Goal: Task Accomplishment & Management: Manage account settings

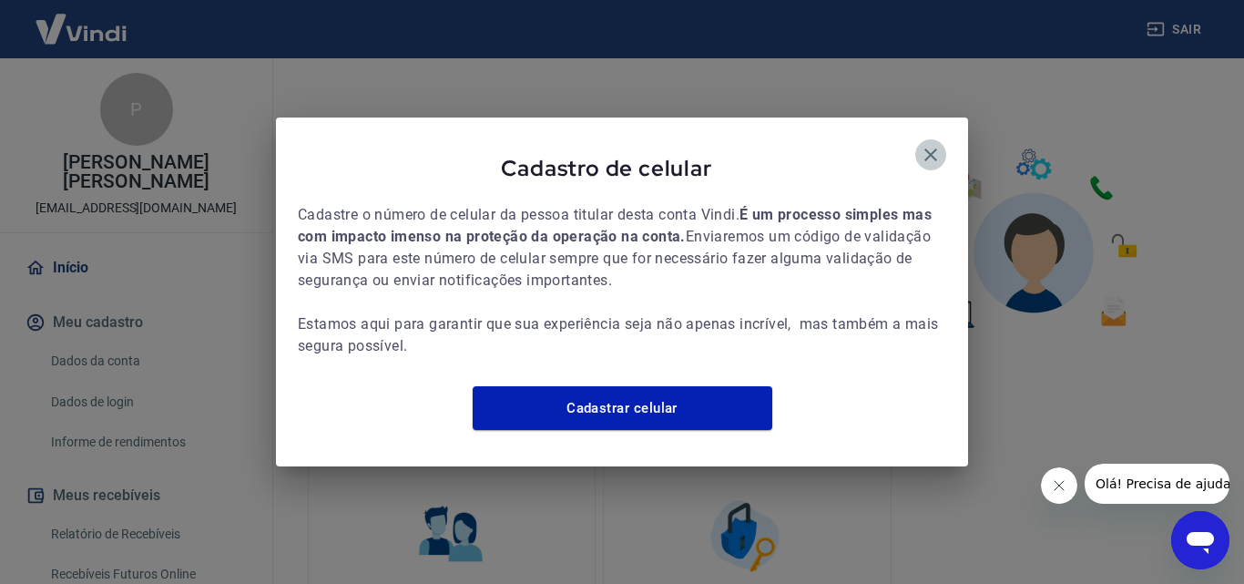
click at [937, 144] on icon "button" at bounding box center [931, 155] width 22 height 22
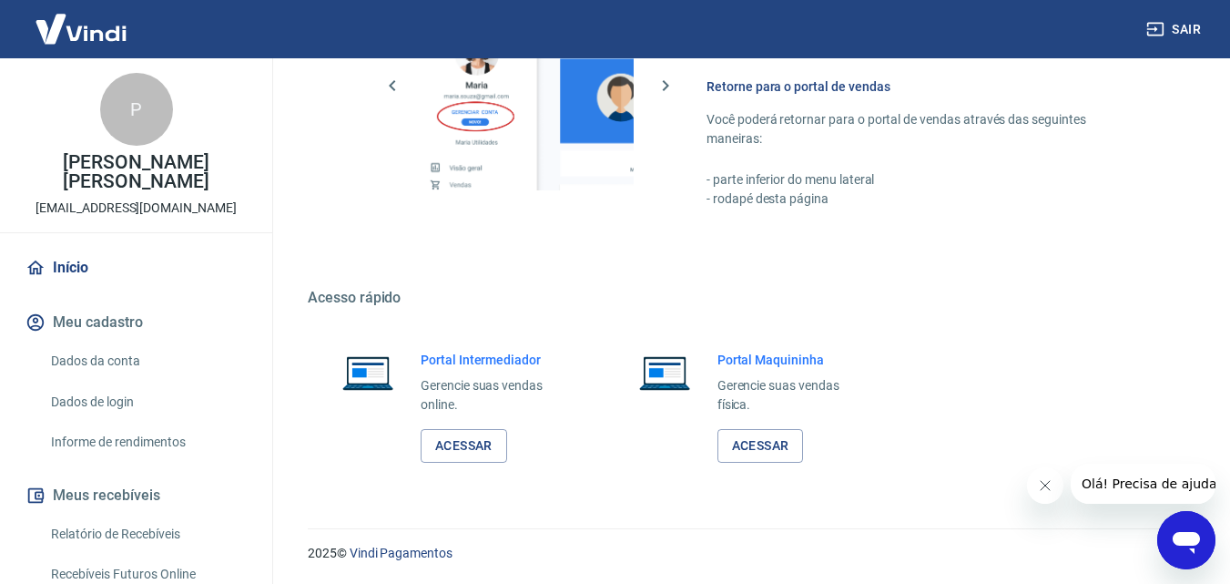
scroll to position [911, 0]
click at [472, 452] on link "Acessar" at bounding box center [464, 445] width 87 height 34
